Goal: Transaction & Acquisition: Purchase product/service

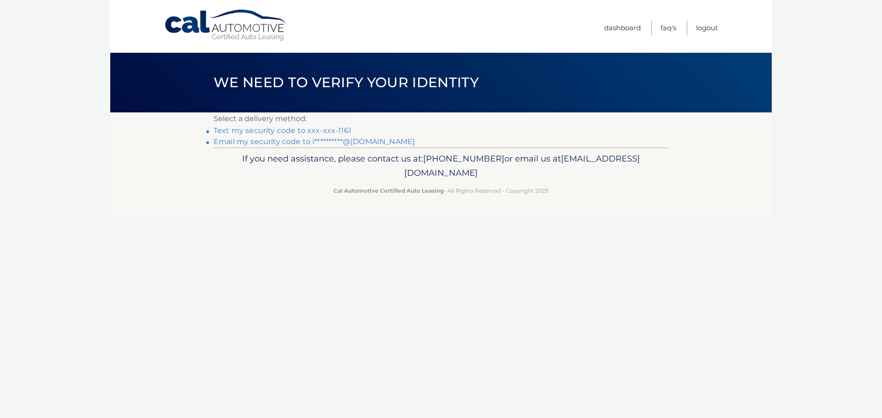
click at [291, 132] on link "Text my security code to xxx-xxx-1161" at bounding box center [283, 130] width 138 height 9
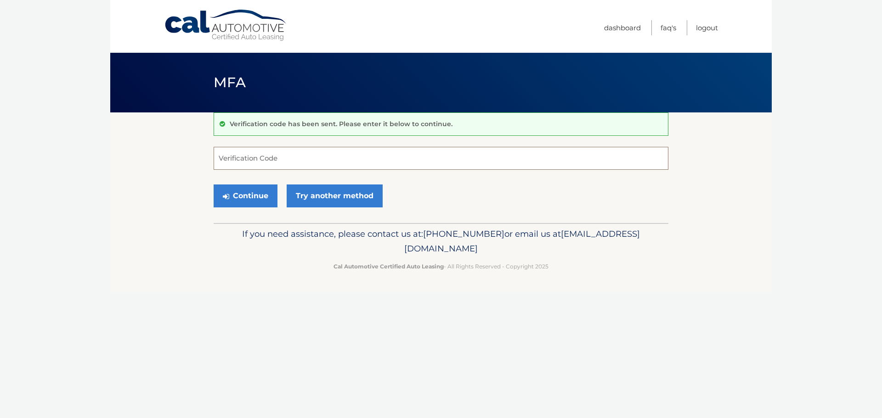
click at [298, 161] on input "Verification Code" at bounding box center [441, 158] width 455 height 23
type input "152416"
click at [251, 192] on button "Continue" at bounding box center [246, 196] width 64 height 23
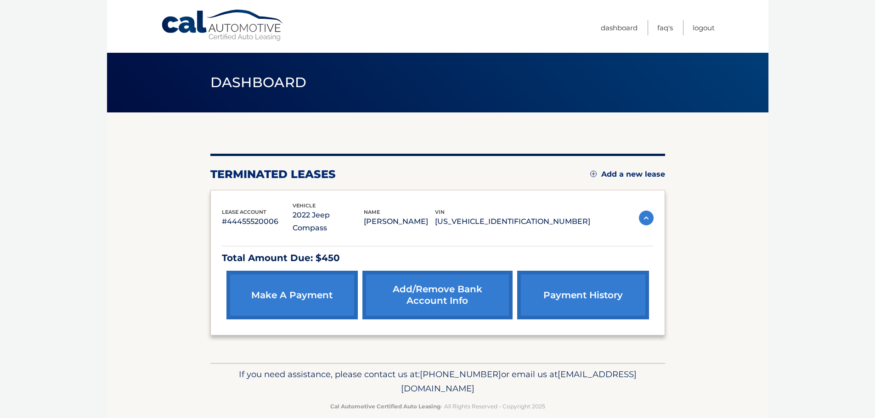
click at [284, 278] on link "make a payment" at bounding box center [291, 295] width 131 height 49
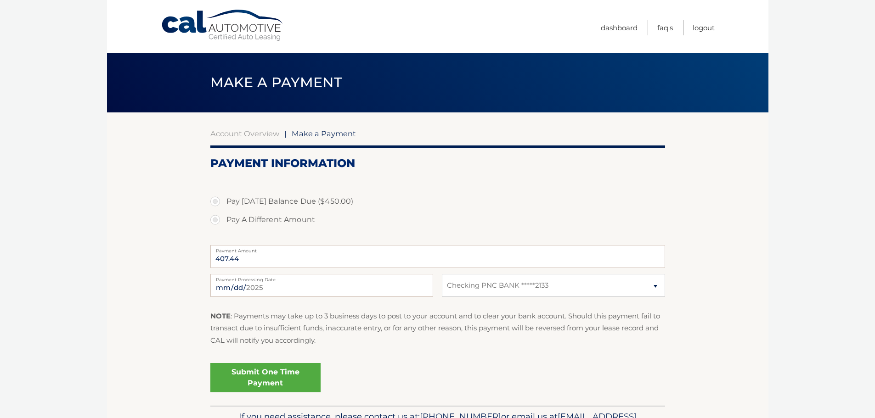
select select "NjZiNmI5NGMtMDAzMi00ODUzLTkwMjQtOTU4YzA3MzA4NzRk"
click at [216, 201] on label "Pay [DATE] Balance Due ($450.00)" at bounding box center [437, 201] width 455 height 18
click at [216, 201] on input "Pay [DATE] Balance Due ($450.00)" at bounding box center [218, 199] width 9 height 15
radio input "true"
type input "450.00"
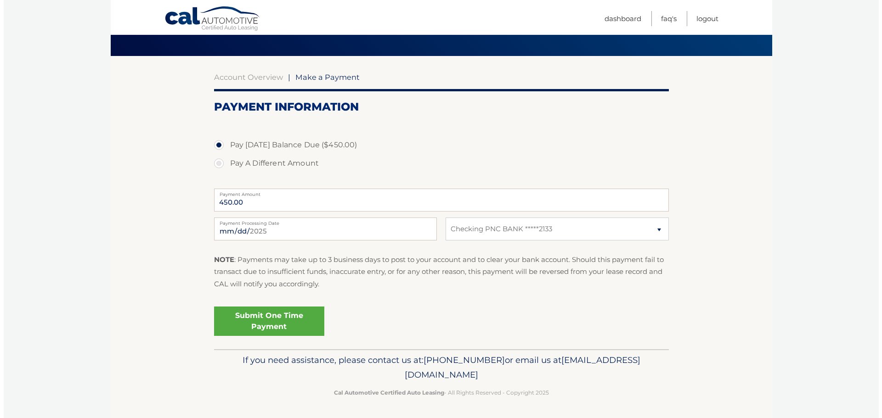
scroll to position [57, 0]
click at [275, 318] on link "Submit One Time Payment" at bounding box center [265, 320] width 110 height 29
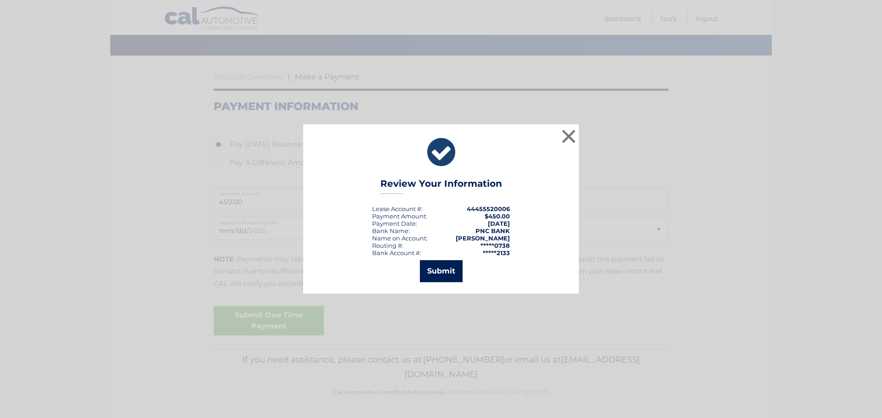
click at [442, 273] on button "Submit" at bounding box center [441, 271] width 43 height 22
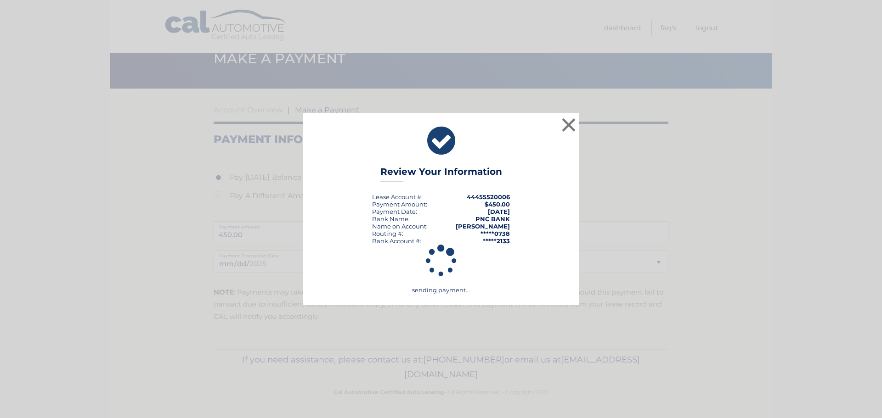
scroll to position [24, 0]
